Goal: Information Seeking & Learning: Learn about a topic

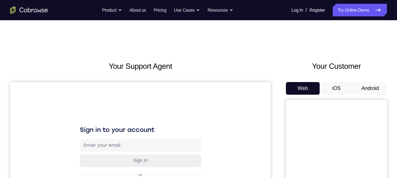
click at [369, 87] on button "Android" at bounding box center [370, 88] width 34 height 13
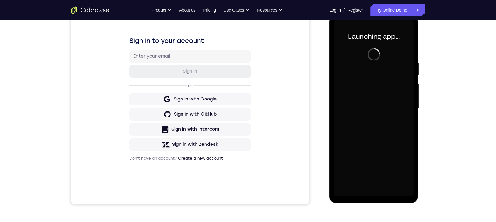
scroll to position [76, 0]
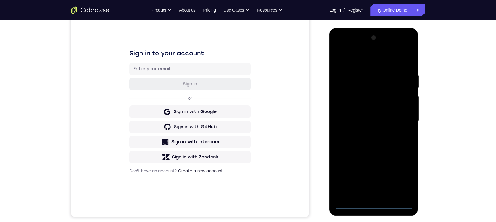
click at [375, 178] on div at bounding box center [373, 121] width 79 height 177
click at [396, 178] on div at bounding box center [373, 121] width 79 height 177
click at [355, 57] on div at bounding box center [373, 121] width 79 height 177
click at [396, 119] on div at bounding box center [373, 121] width 79 height 177
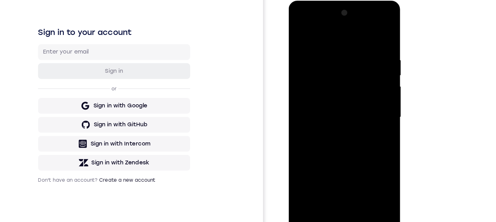
click at [324, 103] on div at bounding box center [332, 93] width 79 height 177
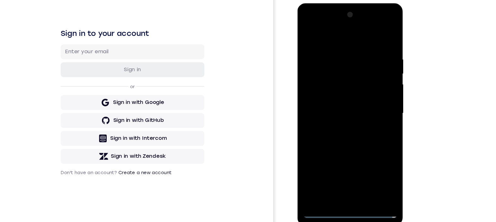
click at [344, 128] on div at bounding box center [341, 96] width 79 height 177
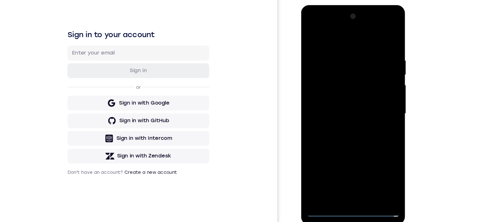
click at [340, 92] on div at bounding box center [344, 98] width 79 height 177
click at [332, 94] on div at bounding box center [344, 98] width 79 height 177
click at [331, 91] on div at bounding box center [344, 98] width 79 height 177
click at [340, 103] on div at bounding box center [344, 98] width 79 height 177
click at [350, 115] on div at bounding box center [344, 98] width 79 height 177
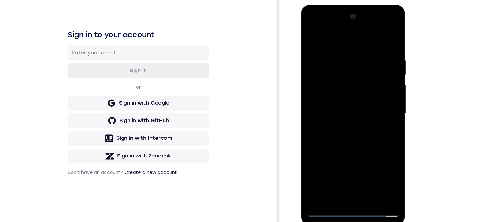
click at [345, 114] on div at bounding box center [344, 98] width 79 height 177
click at [377, 89] on div at bounding box center [344, 98] width 79 height 177
click at [336, 77] on div at bounding box center [344, 98] width 79 height 177
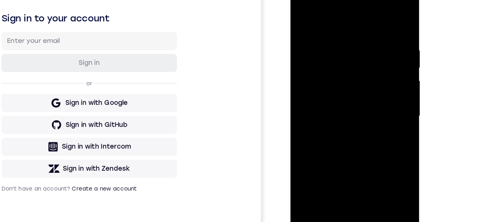
click at [328, 67] on div at bounding box center [334, 74] width 79 height 177
click at [326, 80] on div at bounding box center [334, 74] width 79 height 177
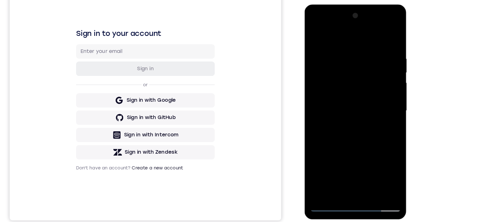
click at [352, 112] on div at bounding box center [348, 97] width 79 height 177
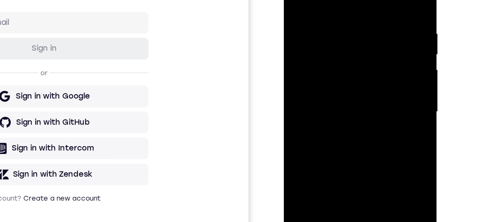
click at [326, 40] on div at bounding box center [327, 45] width 79 height 177
click at [324, 48] on div at bounding box center [327, 45] width 79 height 177
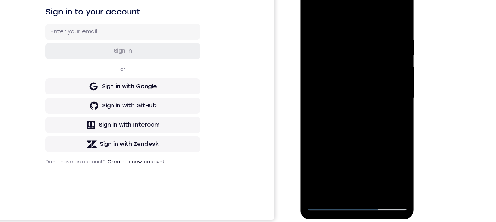
click at [339, 97] on div at bounding box center [343, 72] width 79 height 177
click at [329, 75] on div at bounding box center [343, 72] width 79 height 177
click at [318, 72] on div at bounding box center [343, 72] width 79 height 177
click at [322, 154] on div at bounding box center [343, 72] width 79 height 177
click at [342, 100] on div at bounding box center [343, 72] width 79 height 177
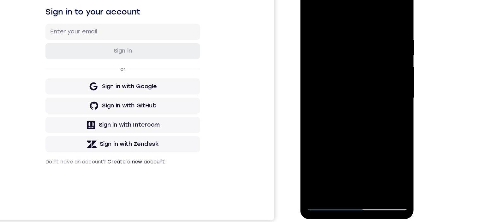
click at [345, 54] on div at bounding box center [343, 72] width 79 height 177
click at [333, 39] on div at bounding box center [343, 72] width 79 height 177
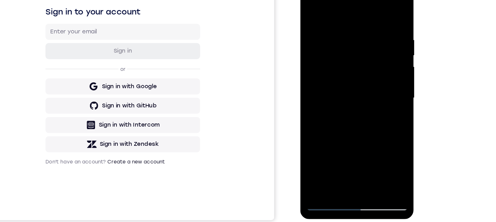
click at [333, 39] on div at bounding box center [343, 72] width 79 height 177
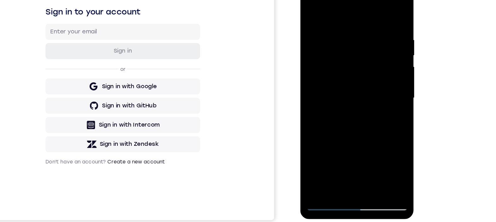
click at [333, 39] on div at bounding box center [343, 72] width 79 height 177
click at [325, 40] on div at bounding box center [343, 72] width 79 height 177
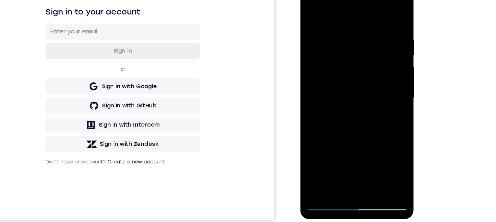
click at [325, 40] on div at bounding box center [343, 72] width 79 height 177
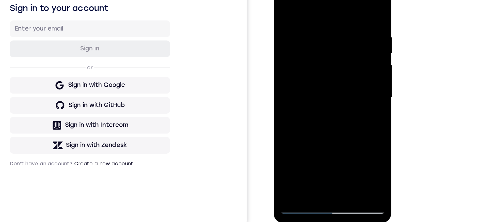
click at [317, 94] on div at bounding box center [317, 67] width 79 height 177
drag, startPoint x: 316, startPoint y: 107, endPoint x: 316, endPoint y: 37, distance: 69.7
click at [316, 34] on div at bounding box center [317, 67] width 79 height 177
drag, startPoint x: 310, startPoint y: 94, endPoint x: 310, endPoint y: 54, distance: 40.7
click at [311, 44] on div at bounding box center [317, 67] width 79 height 177
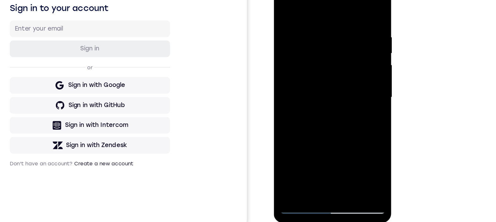
click at [308, 127] on div at bounding box center [317, 67] width 79 height 177
drag, startPoint x: 308, startPoint y: 127, endPoint x: 310, endPoint y: 48, distance: 78.3
click at [310, 46] on div at bounding box center [317, 67] width 79 height 177
drag, startPoint x: 307, startPoint y: 122, endPoint x: 333, endPoint y: 8, distance: 116.5
click at [333, 8] on div at bounding box center [317, 67] width 79 height 177
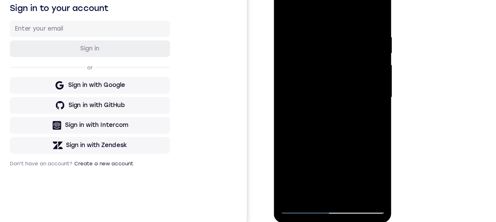
click at [303, 142] on div at bounding box center [317, 67] width 79 height 177
click at [303, 143] on div at bounding box center [317, 67] width 79 height 177
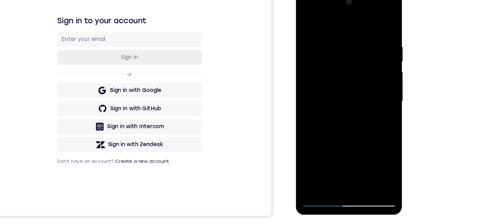
click at [315, 21] on div at bounding box center [339, 83] width 79 height 177
click at [329, 48] on div at bounding box center [339, 83] width 79 height 177
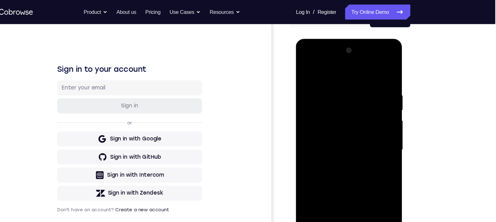
click at [306, 65] on div at bounding box center [339, 132] width 79 height 177
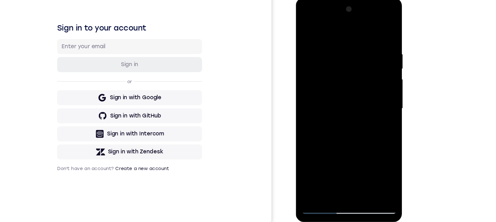
click at [306, 27] on div at bounding box center [339, 91] width 79 height 177
drag, startPoint x: 336, startPoint y: 44, endPoint x: 335, endPoint y: 89, distance: 44.2
click at [335, 90] on div at bounding box center [339, 91] width 79 height 177
click at [330, 34] on div at bounding box center [339, 91] width 79 height 177
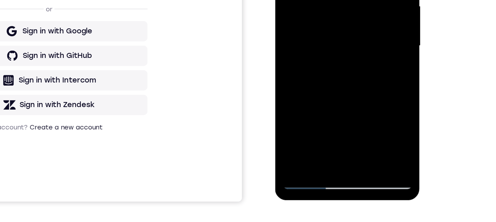
drag, startPoint x: 322, startPoint y: 6, endPoint x: 322, endPoint y: 74, distance: 68.1
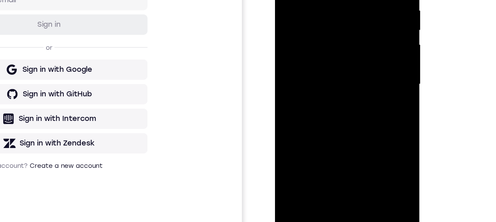
drag, startPoint x: 302, startPoint y: 15, endPoint x: 306, endPoint y: 52, distance: 37.2
click at [306, 58] on div at bounding box center [319, 26] width 79 height 177
click at [293, 0] on div at bounding box center [319, 26] width 79 height 177
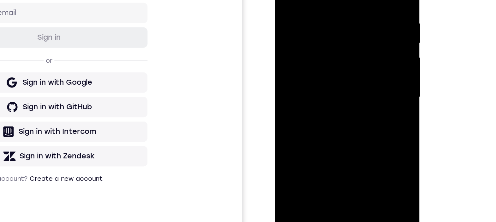
click at [286, 0] on div at bounding box center [319, 39] width 79 height 177
click at [351, 33] on div at bounding box center [319, 39] width 79 height 177
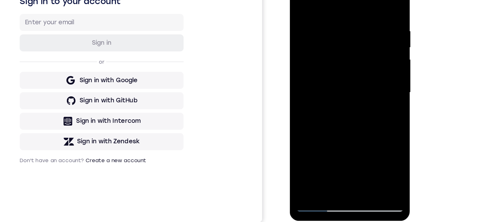
click at [366, 54] on div at bounding box center [333, 60] width 79 height 177
click at [365, 60] on div at bounding box center [333, 60] width 79 height 177
click at [360, 39] on div at bounding box center [333, 60] width 79 height 177
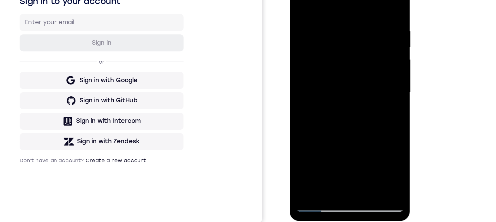
click at [360, 39] on div at bounding box center [333, 60] width 79 height 177
click at [363, 31] on div at bounding box center [333, 60] width 79 height 177
click at [360, 21] on div at bounding box center [333, 60] width 79 height 177
click at [359, 40] on div at bounding box center [333, 60] width 79 height 177
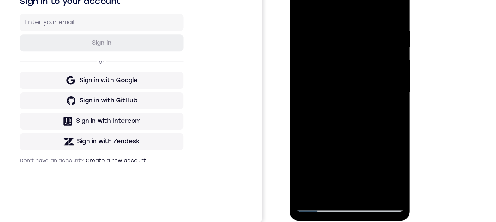
click at [359, 40] on div at bounding box center [333, 60] width 79 height 177
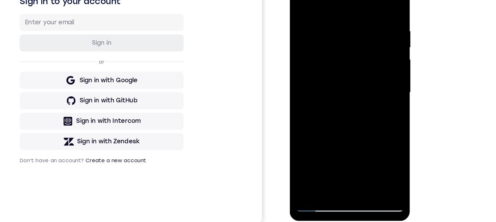
click at [359, 40] on div at bounding box center [333, 60] width 79 height 177
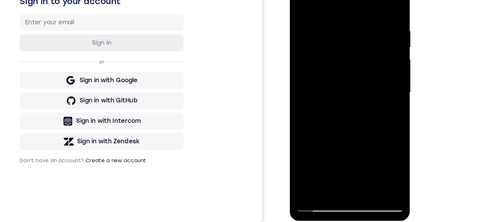
click at [359, 40] on div at bounding box center [333, 60] width 79 height 177
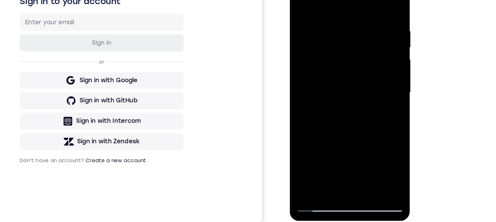
click at [359, 40] on div at bounding box center [333, 60] width 79 height 177
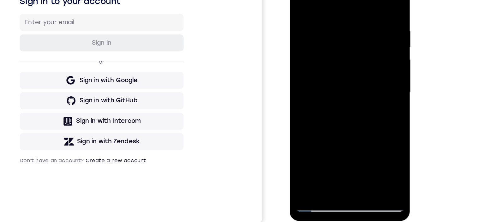
click at [359, 40] on div at bounding box center [333, 60] width 79 height 177
click at [365, 24] on div at bounding box center [333, 60] width 79 height 177
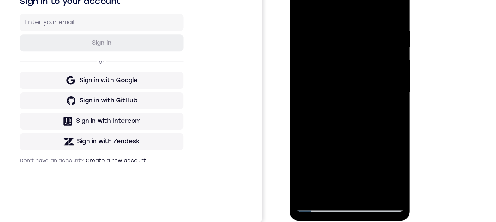
click at [365, 24] on div at bounding box center [333, 60] width 79 height 177
click at [366, 1] on div at bounding box center [333, 60] width 79 height 177
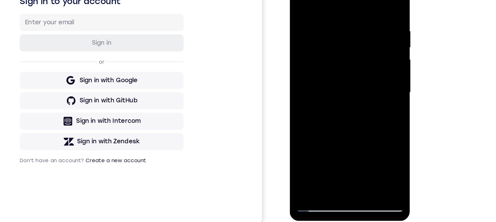
click at [321, 132] on div at bounding box center [333, 60] width 79 height 177
click at [313, 0] on div at bounding box center [333, 60] width 79 height 177
drag, startPoint x: 324, startPoint y: 13, endPoint x: 332, endPoint y: 74, distance: 61.4
click at [331, 80] on div at bounding box center [333, 60] width 79 height 177
click at [323, 7] on div at bounding box center [333, 60] width 79 height 177
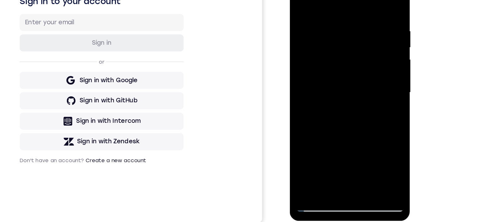
click at [321, 9] on div at bounding box center [333, 60] width 79 height 177
drag, startPoint x: 329, startPoint y: 74, endPoint x: 328, endPoint y: 16, distance: 57.7
click at [328, 16] on div at bounding box center [333, 60] width 79 height 177
drag, startPoint x: 330, startPoint y: 105, endPoint x: 329, endPoint y: 29, distance: 76.0
click at [329, 27] on div at bounding box center [333, 60] width 79 height 177
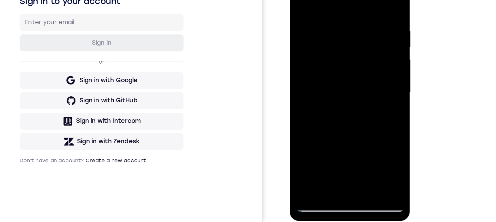
drag, startPoint x: 333, startPoint y: 105, endPoint x: 337, endPoint y: 56, distance: 48.8
click at [338, 49] on div at bounding box center [333, 60] width 79 height 177
drag, startPoint x: 329, startPoint y: 92, endPoint x: 325, endPoint y: 55, distance: 37.8
click at [325, 47] on div at bounding box center [333, 60] width 79 height 177
drag, startPoint x: 330, startPoint y: 104, endPoint x: 340, endPoint y: 142, distance: 39.3
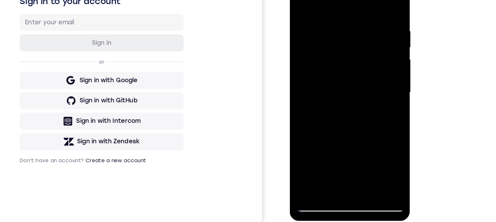
click at [340, 156] on html "Online web based iOS Simulators and Android Emulators. Run iPhone, iPad, Mobile…" at bounding box center [334, 61] width 90 height 189
drag, startPoint x: 335, startPoint y: 94, endPoint x: 333, endPoint y: 171, distance: 76.7
click at [333, 156] on html "Online web based iOS Simulators and Android Emulators. Run iPhone, iPad, Mobile…" at bounding box center [334, 61] width 90 height 189
